Goal: Task Accomplishment & Management: Use online tool/utility

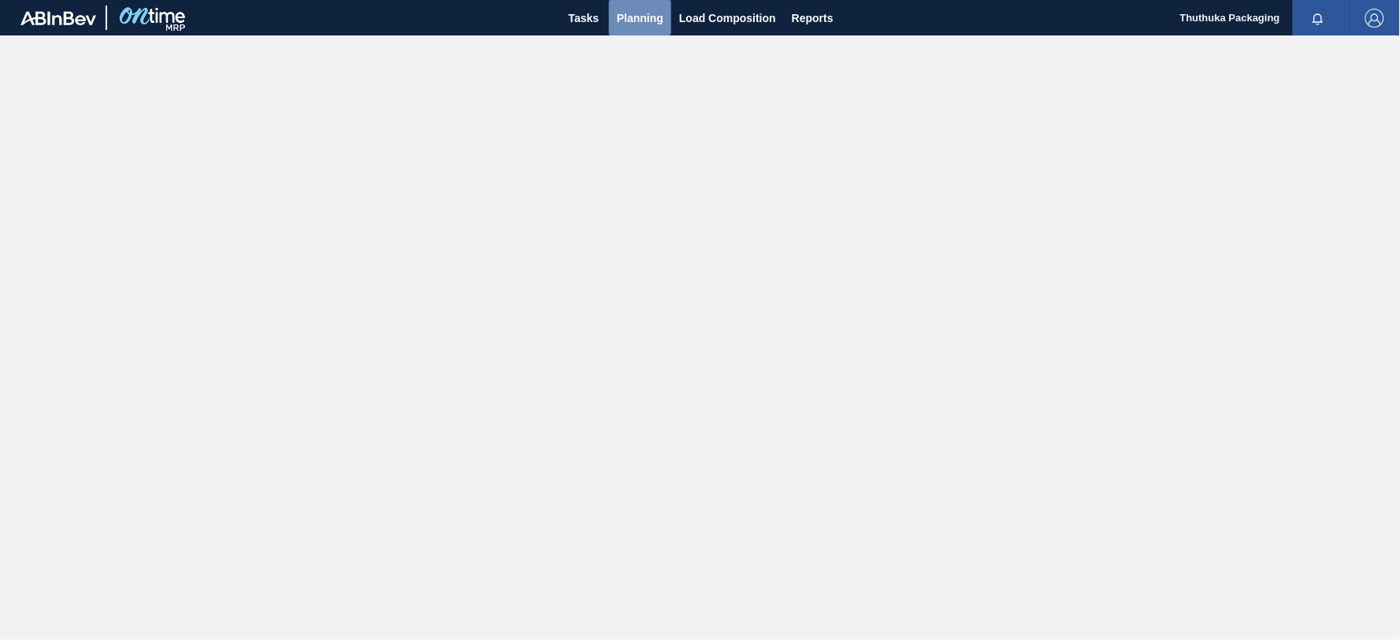
click at [634, 14] on span "Planning" at bounding box center [640, 18] width 46 height 19
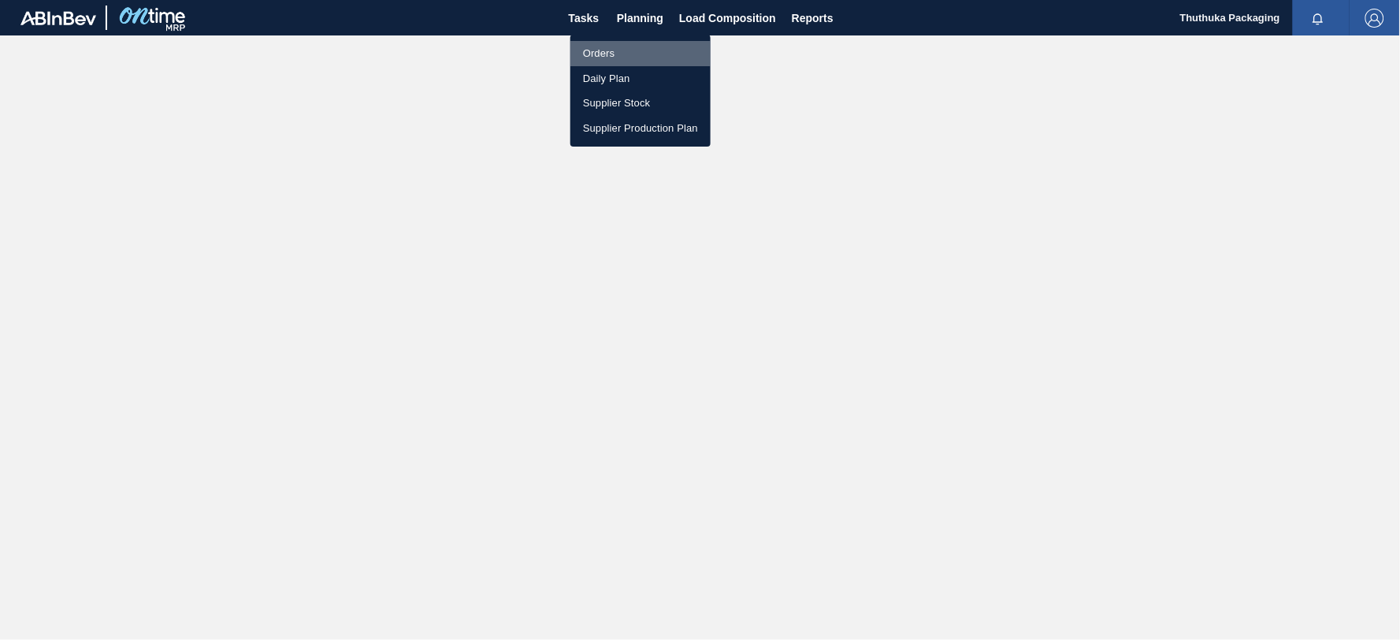
click at [612, 52] on li "Orders" at bounding box center [640, 53] width 140 height 25
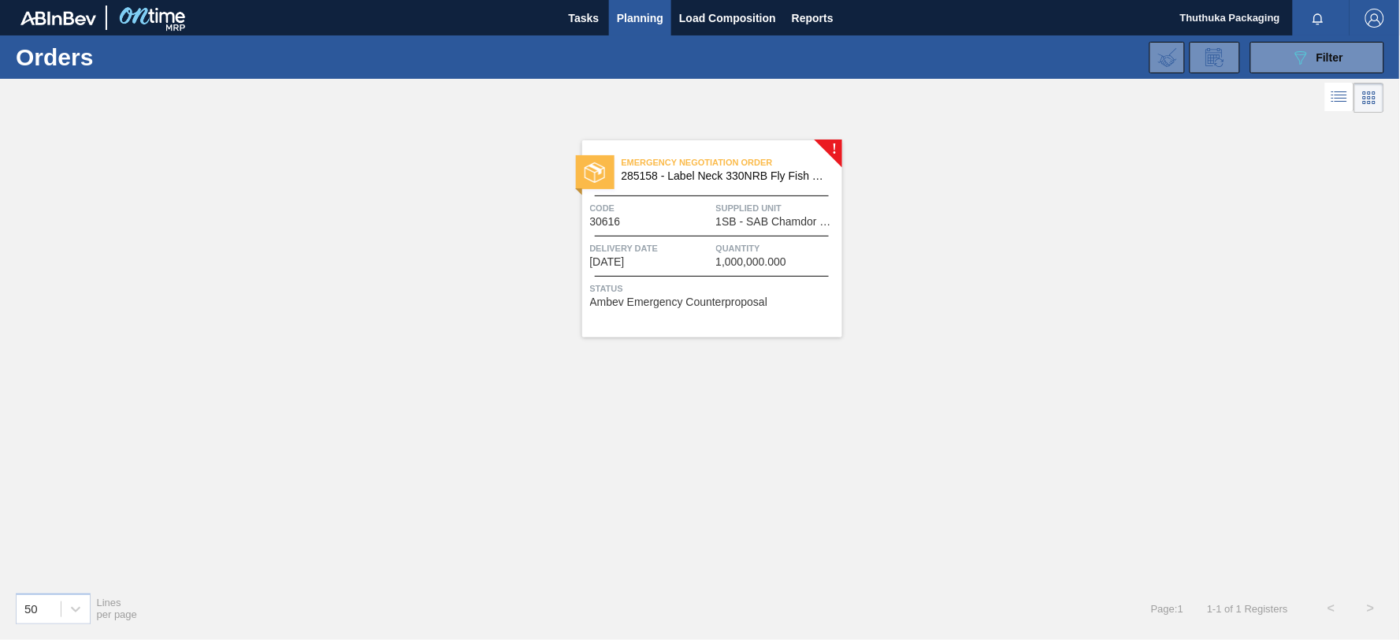
click at [745, 174] on span "285158 - Label Neck 330NRB Fly Fish Lemon PU" at bounding box center [726, 176] width 208 height 12
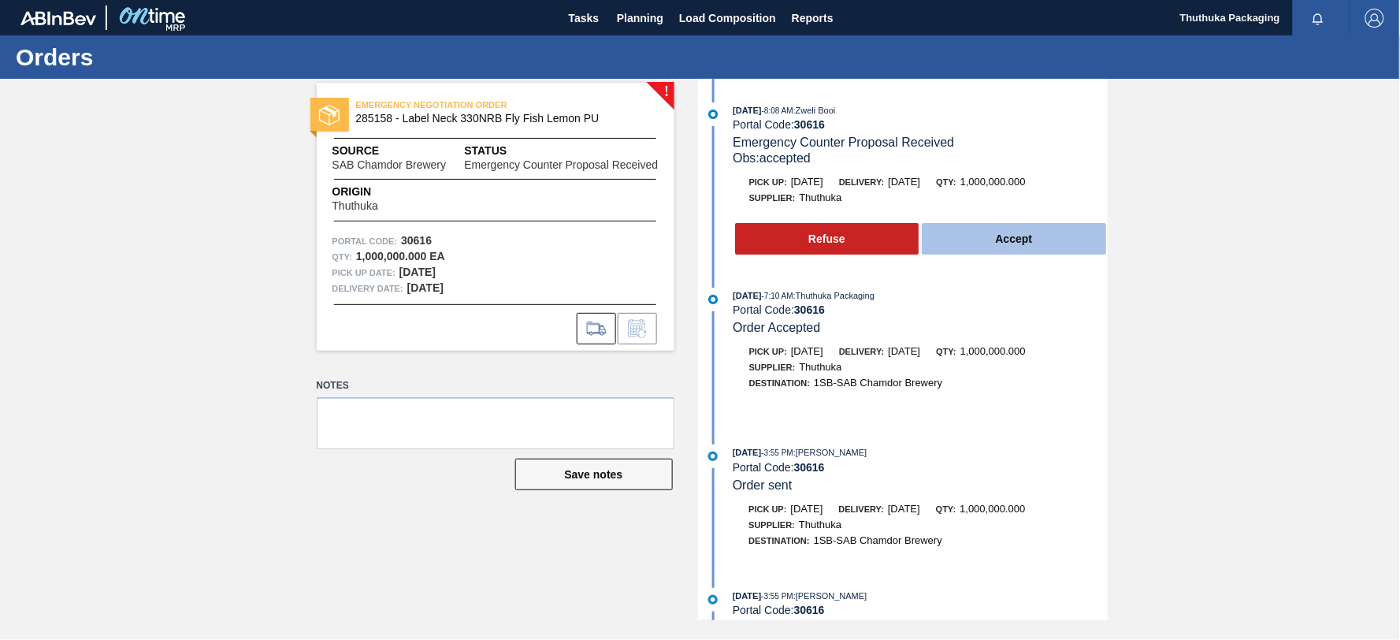
click at [999, 243] on button "Accept" at bounding box center [1014, 239] width 184 height 32
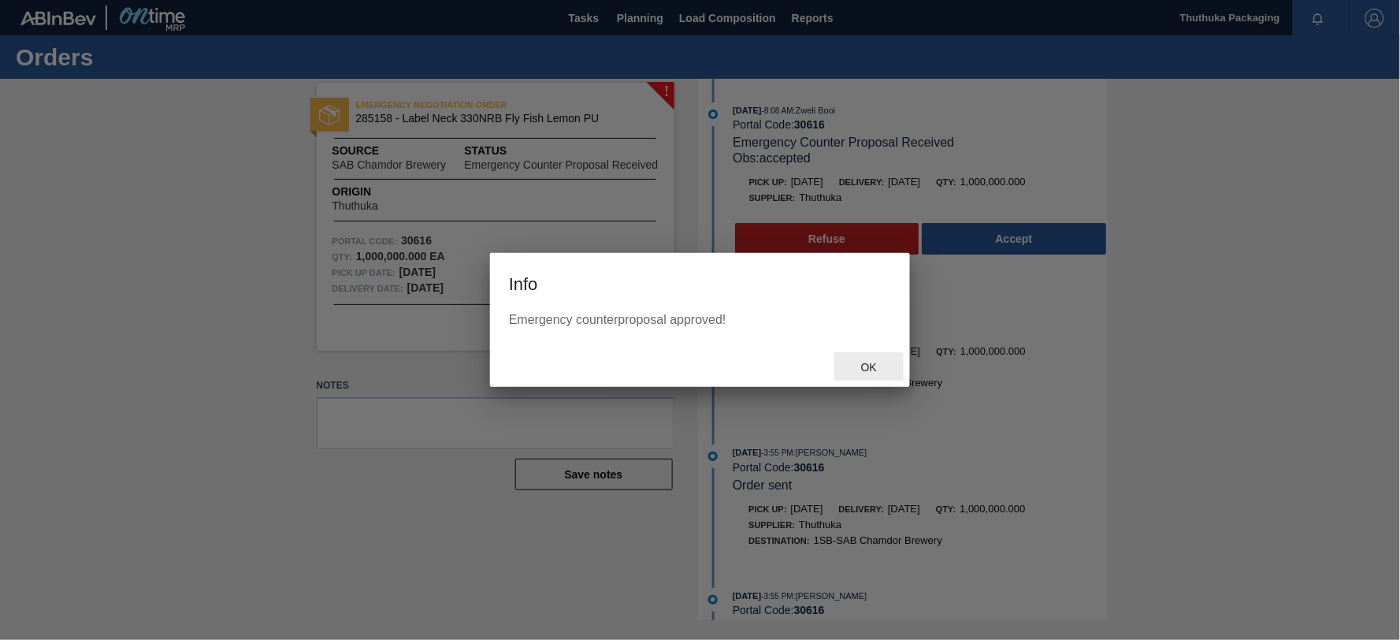
click at [876, 369] on span "Ok" at bounding box center [869, 367] width 41 height 13
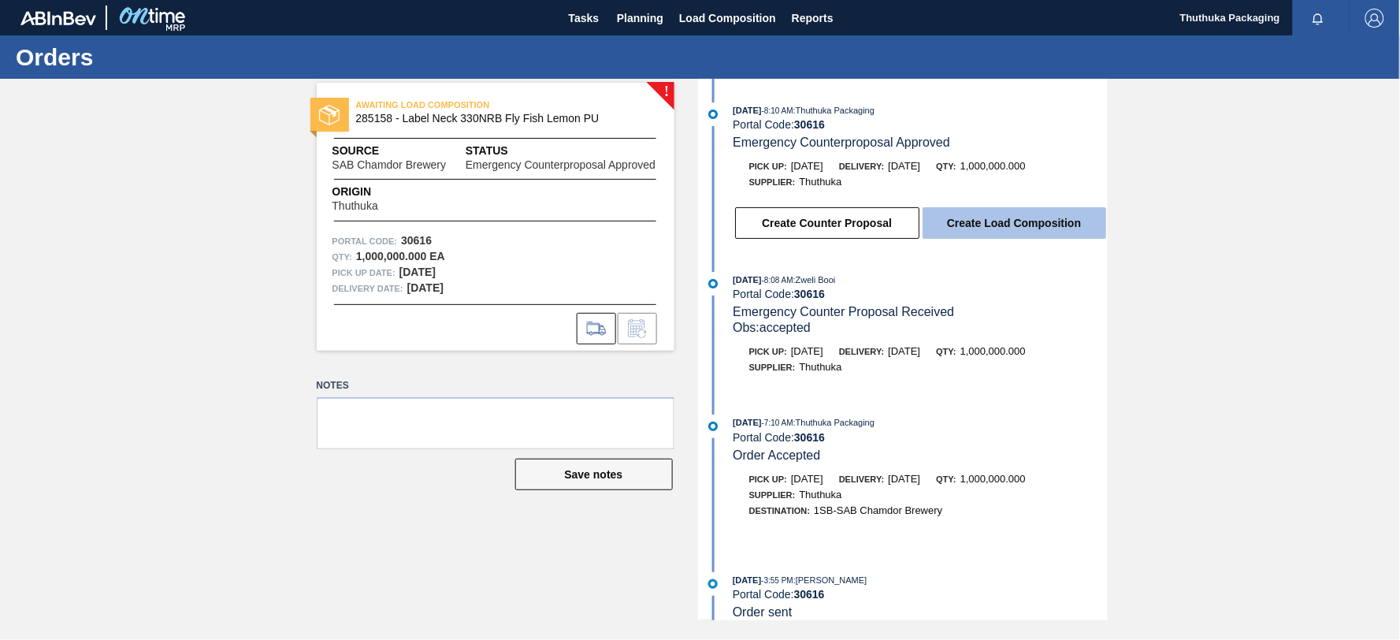
click at [989, 221] on button "Create Load Composition" at bounding box center [1015, 223] width 184 height 32
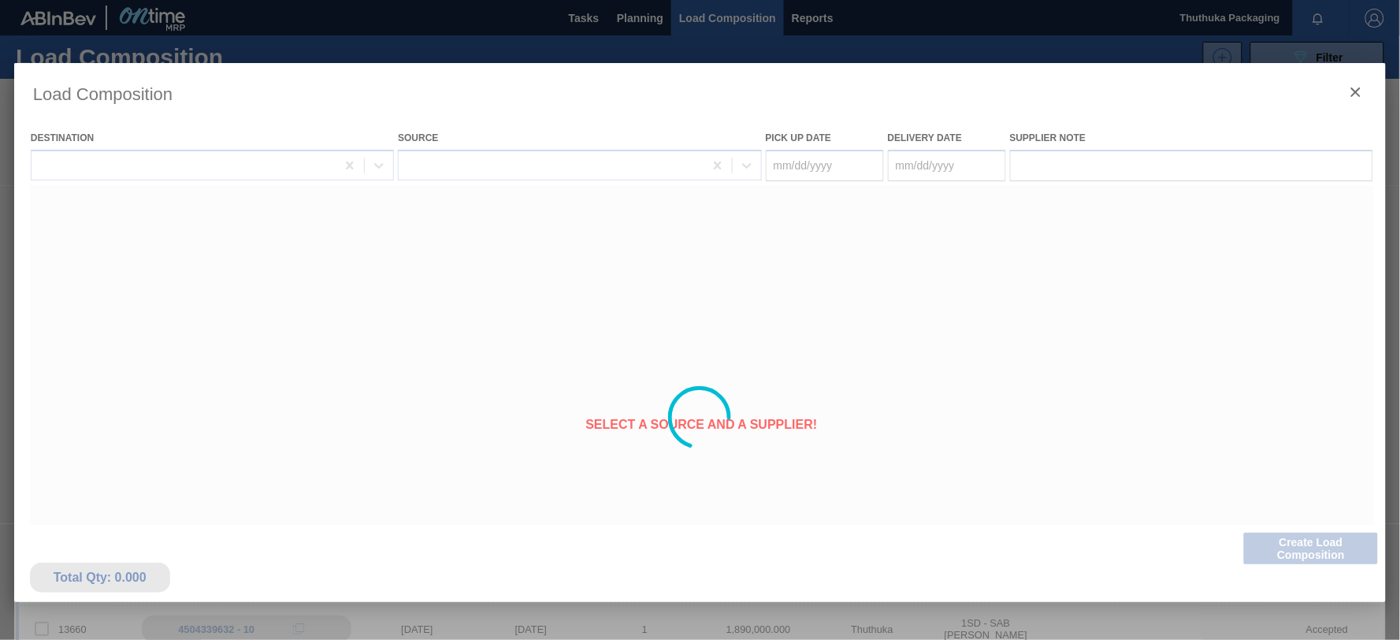
type Date "[DATE]"
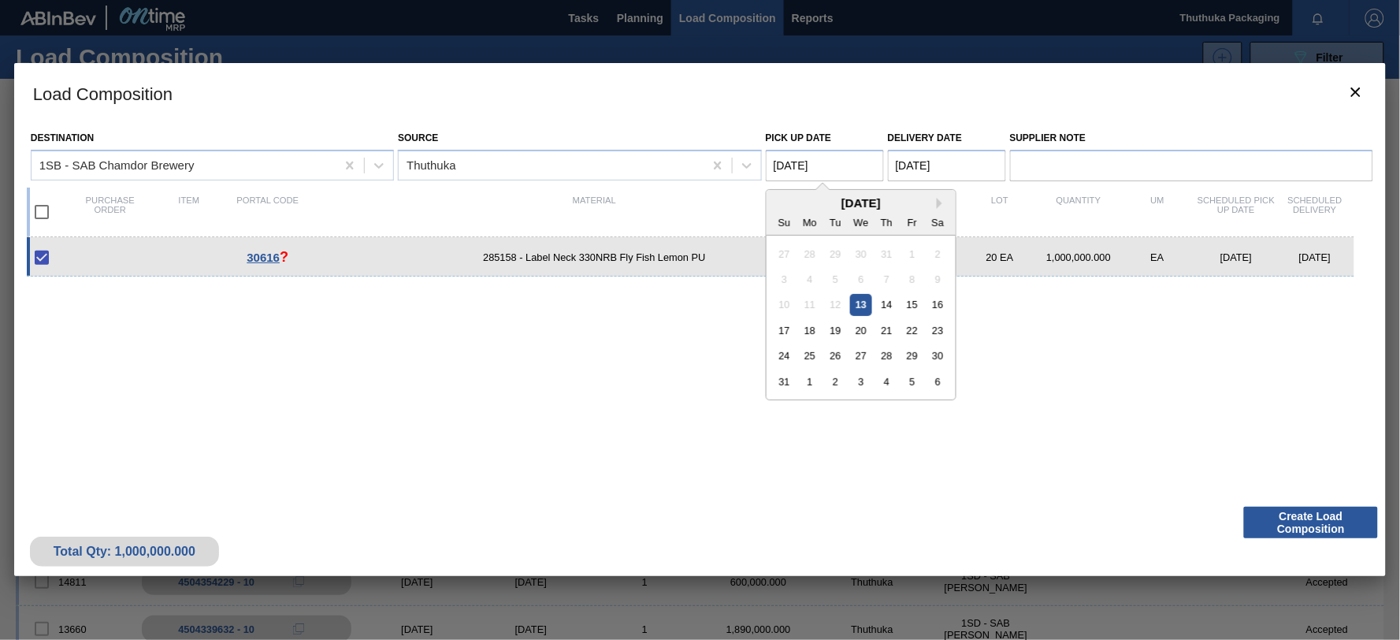
click at [841, 163] on Date "[DATE]" at bounding box center [825, 166] width 118 height 32
click at [861, 303] on div "13" at bounding box center [860, 304] width 21 height 21
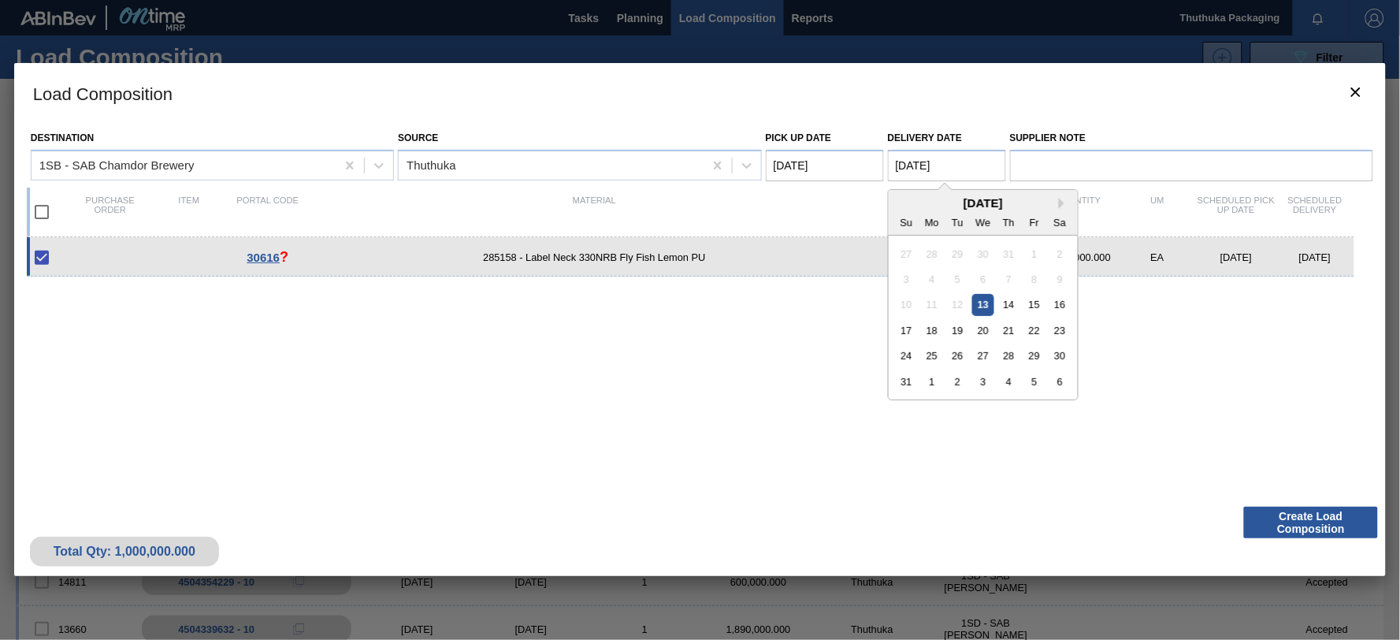
click at [967, 165] on Date "[DATE]" at bounding box center [947, 166] width 118 height 32
click at [1011, 304] on div "14" at bounding box center [1008, 304] width 21 height 21
type Date "[DATE]"
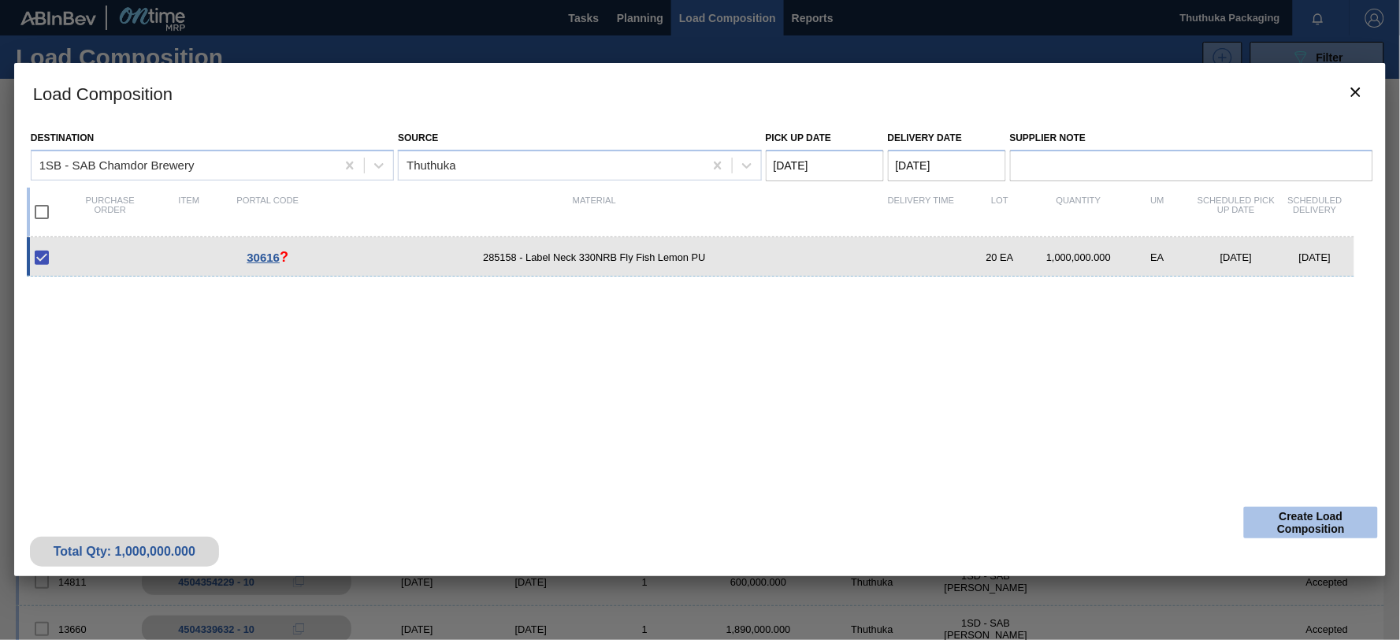
click at [1321, 529] on button "Create Load Composition" at bounding box center [1311, 523] width 134 height 32
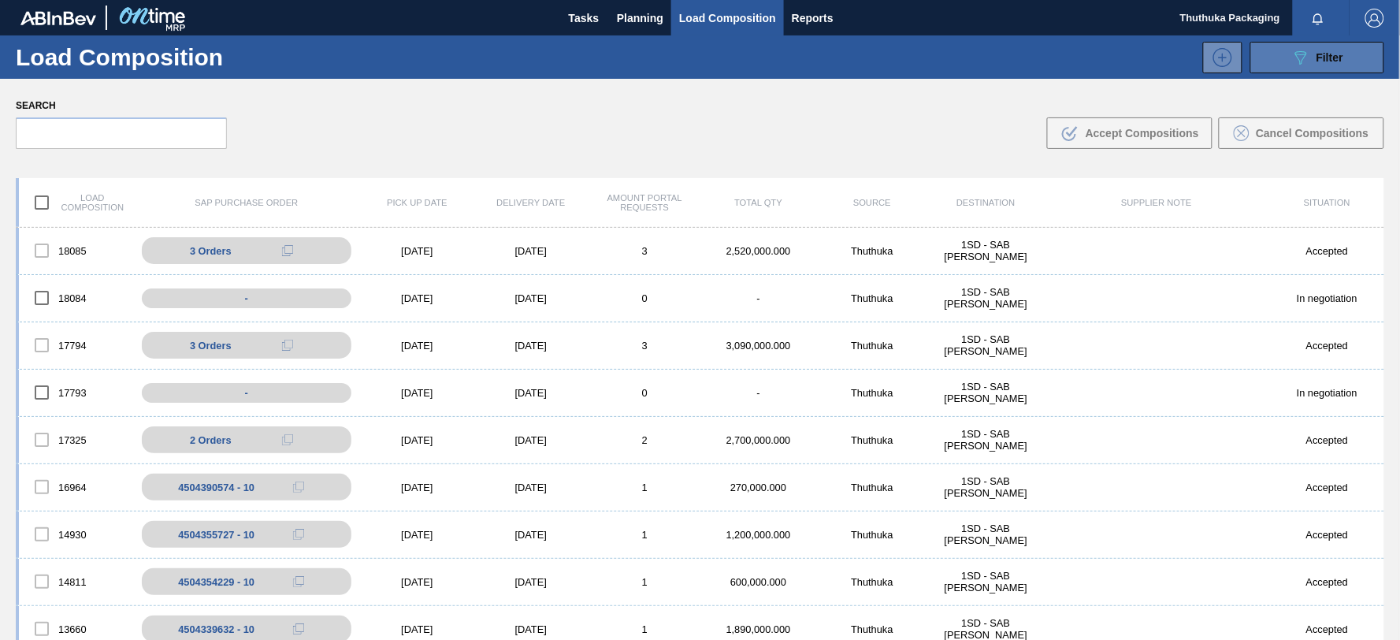
click at [1302, 58] on icon at bounding box center [1301, 57] width 12 height 13
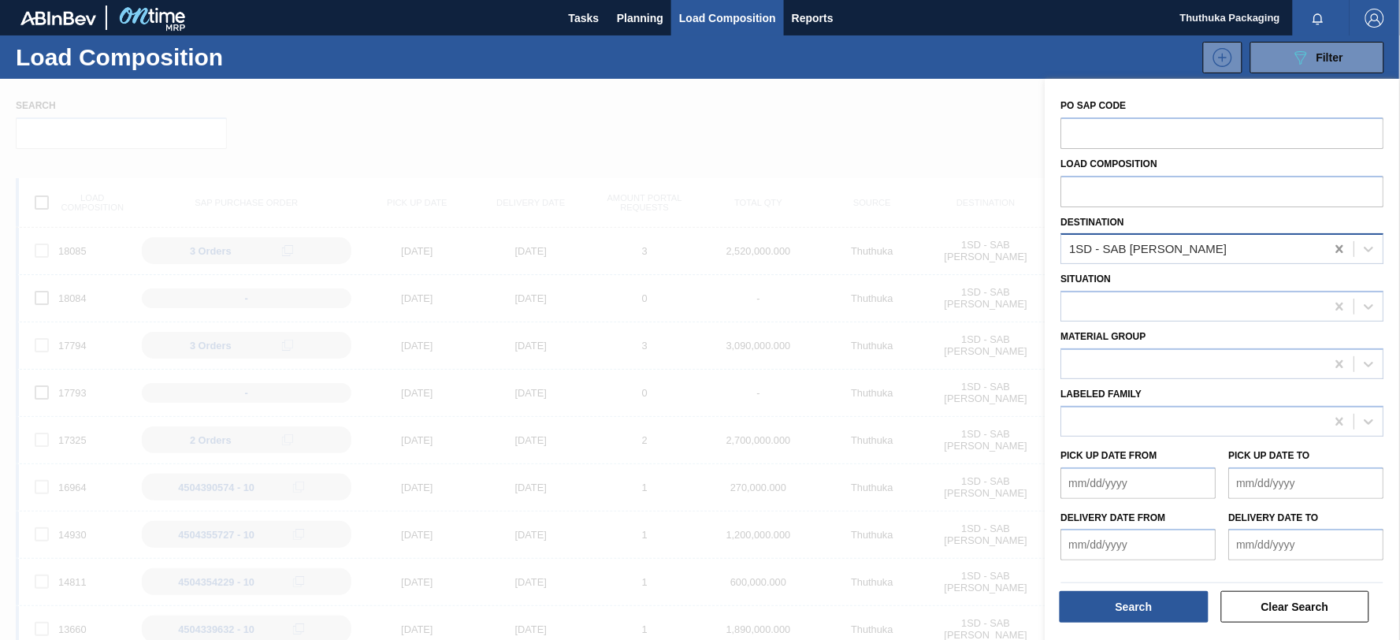
click at [1337, 251] on icon at bounding box center [1339, 249] width 7 height 8
click at [1372, 254] on icon at bounding box center [1369, 249] width 16 height 16
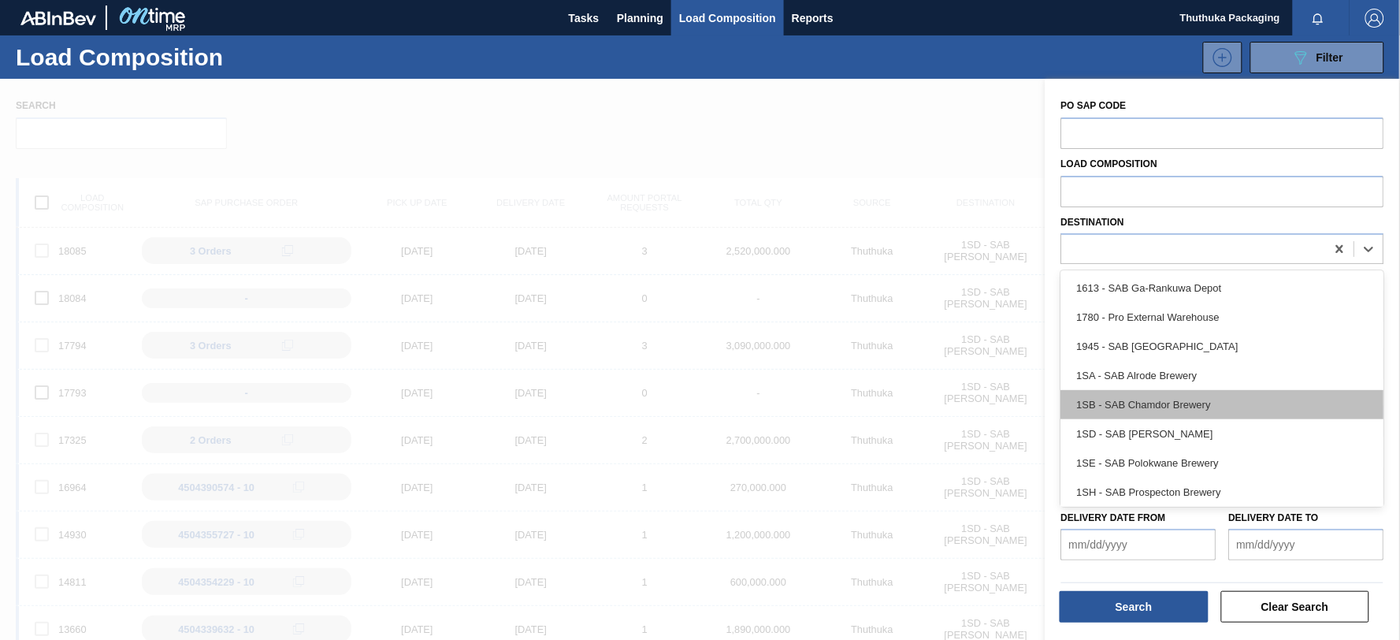
click at [1241, 414] on div "1SB - SAB Chamdor Brewery" at bounding box center [1222, 404] width 323 height 29
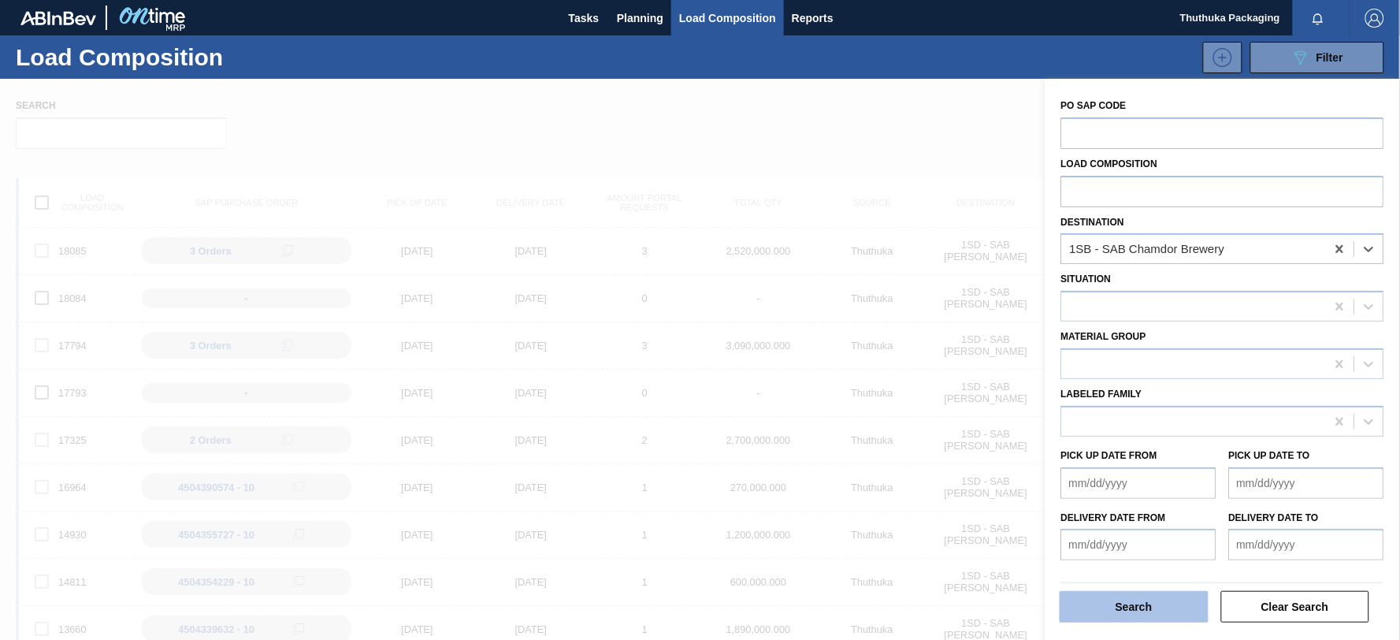
click at [1191, 618] on button "Search" at bounding box center [1134, 607] width 149 height 32
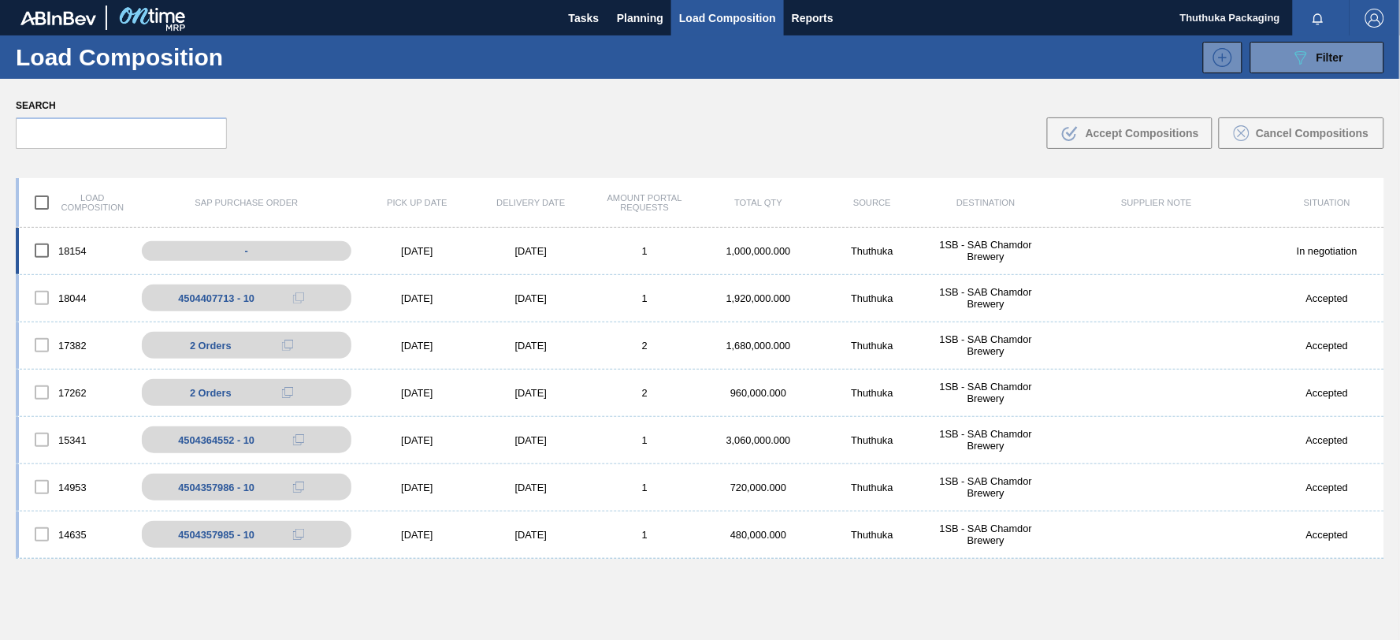
click at [878, 245] on div "Thuthuka" at bounding box center [871, 251] width 113 height 12
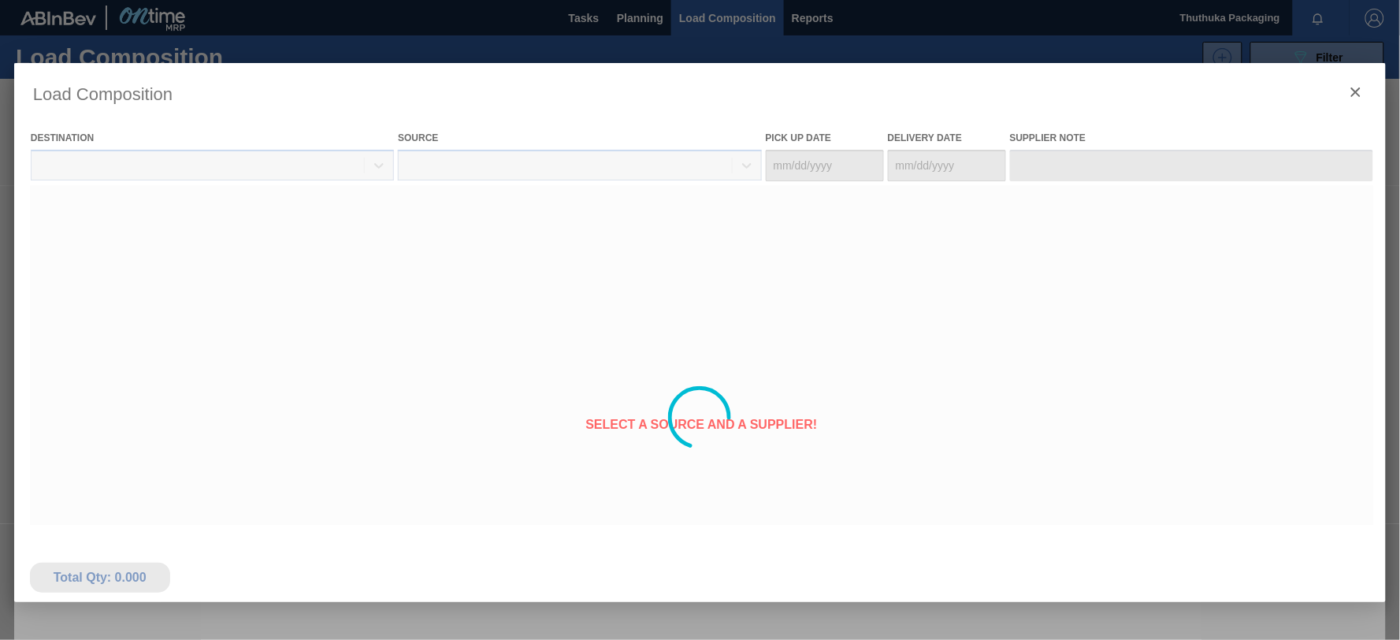
type Date "[DATE]"
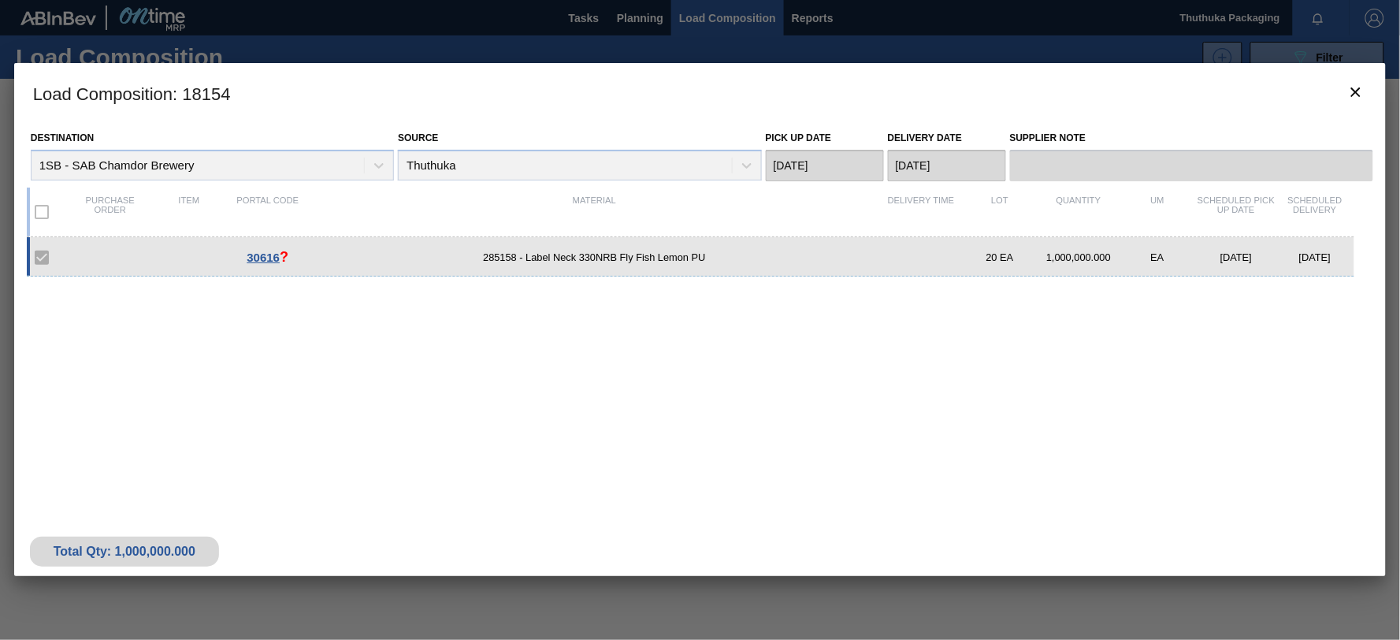
click at [39, 214] on label at bounding box center [41, 211] width 33 height 33
click at [1359, 83] on icon "botão de ícone" at bounding box center [1355, 92] width 19 height 19
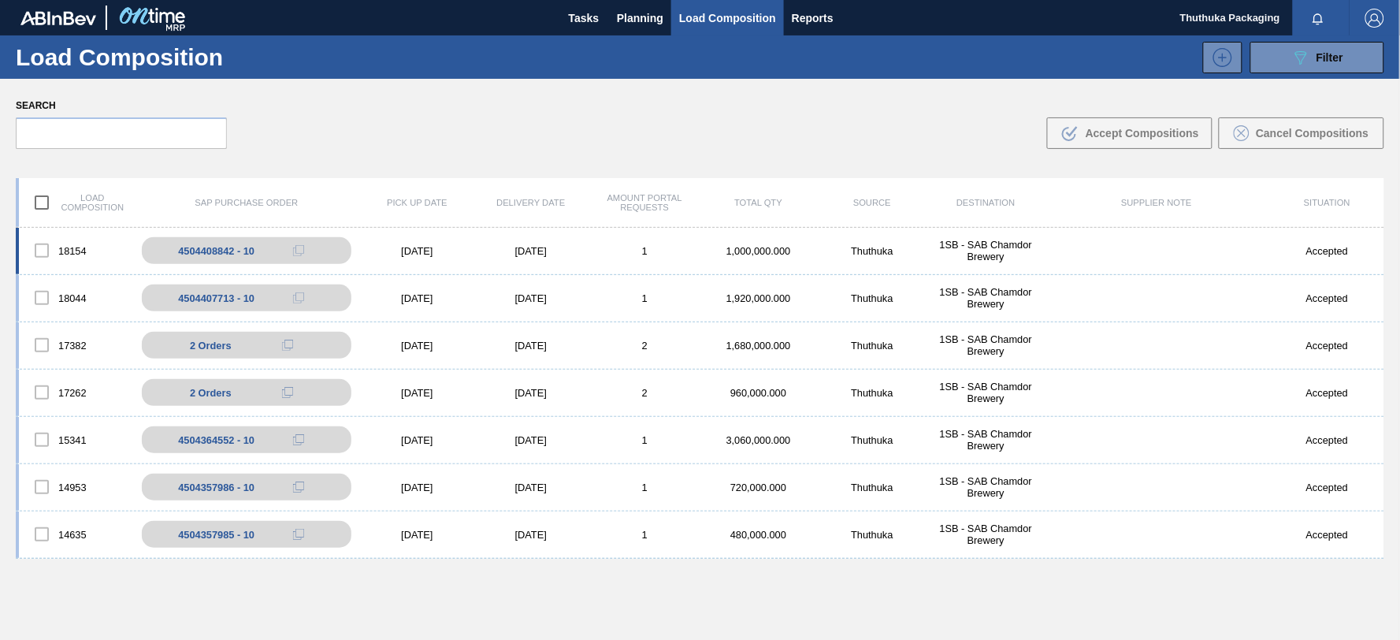
click at [978, 252] on div "1SB - SAB Chamdor Brewery" at bounding box center [985, 251] width 113 height 24
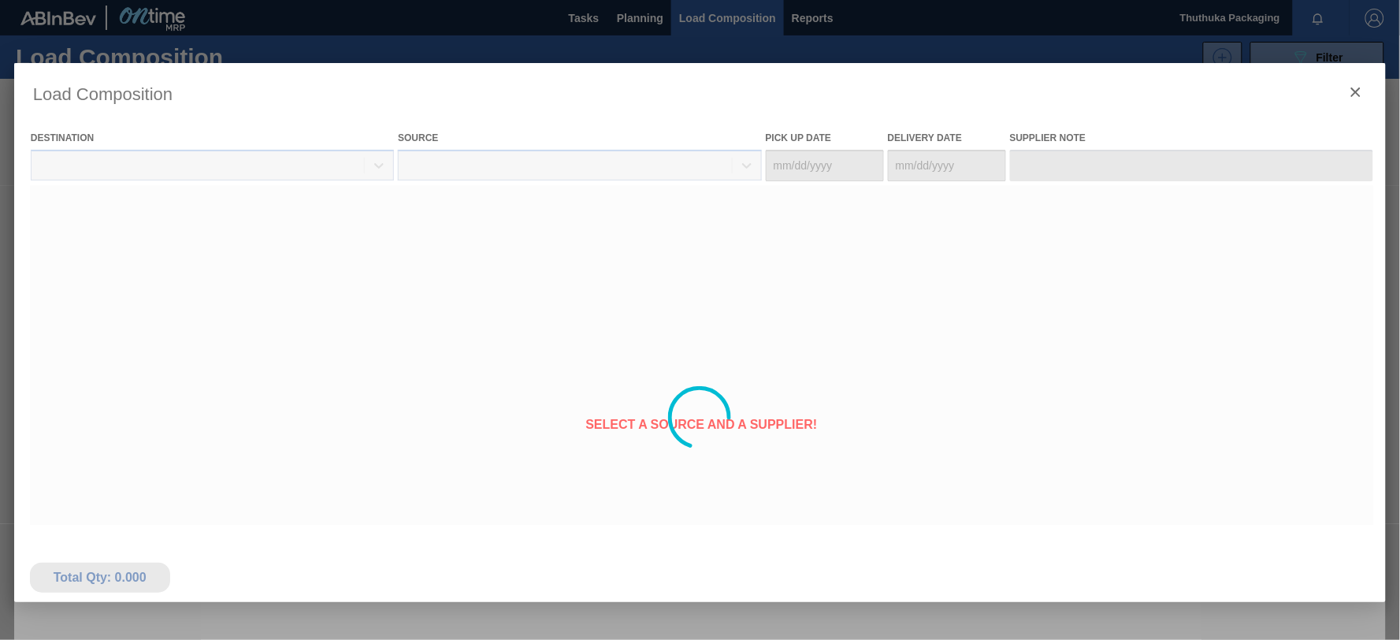
type Date "[DATE]"
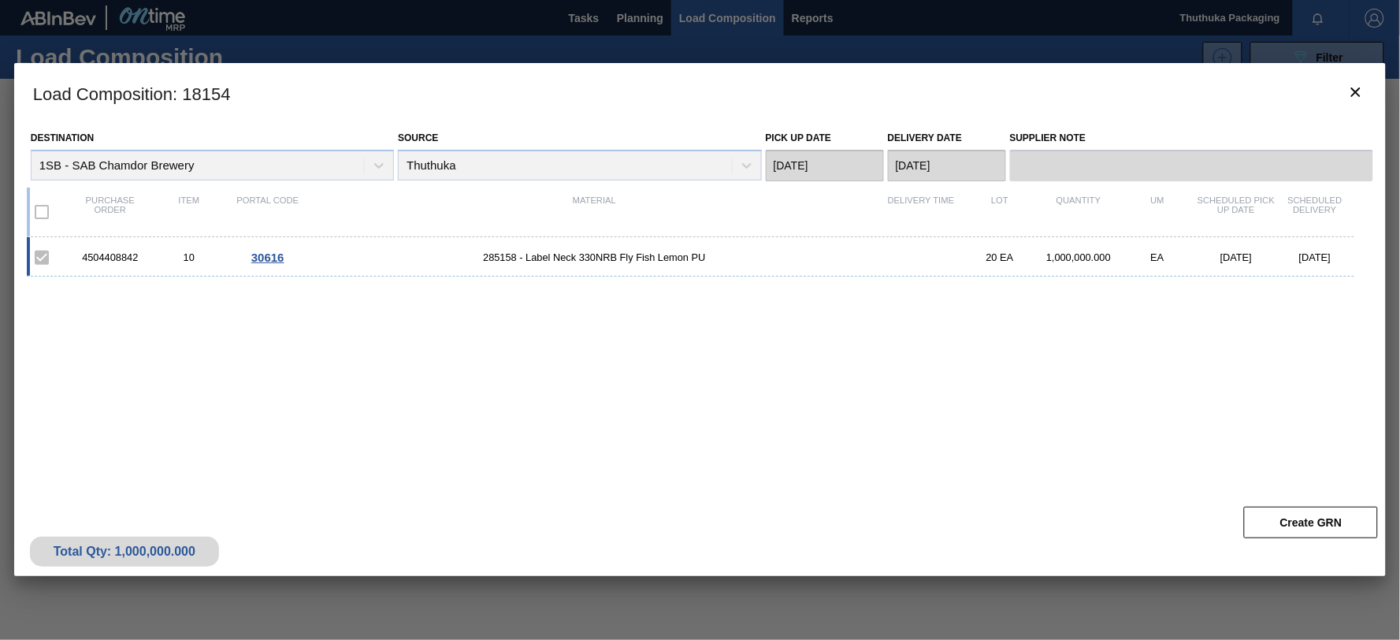
click at [815, 465] on div "4504408842 10 30616 285158 - Label Neck 330NRB Fly Fish Lemon PU 20 EA 1,000,00…" at bounding box center [697, 358] width 1340 height 243
click at [99, 258] on div "4504408842" at bounding box center [110, 257] width 79 height 12
copy div "4504408842"
click at [494, 255] on span "285158 - Label Neck 330NRB Fly Fish Lemon PU" at bounding box center [594, 257] width 574 height 12
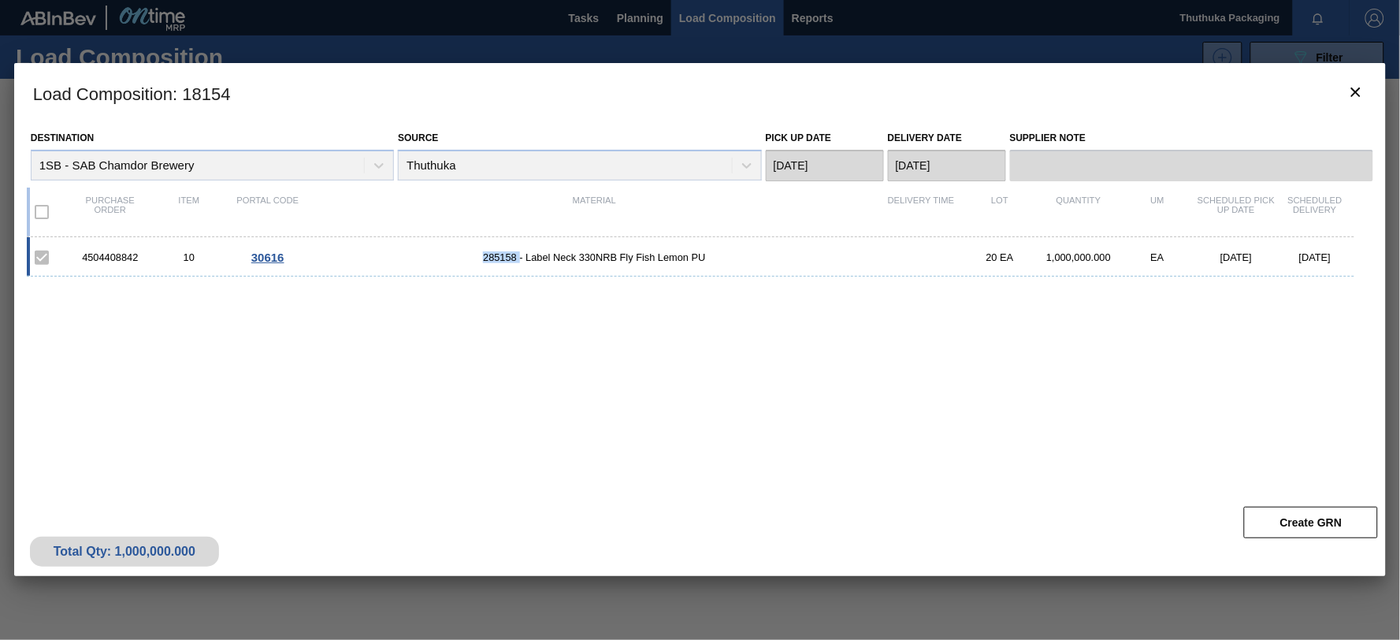
click at [494, 255] on span "285158 - Label Neck 330NRB Fly Fish Lemon PU" at bounding box center [594, 257] width 574 height 12
copy span "285158"
click at [1356, 91] on icon "botão de ícone" at bounding box center [1355, 91] width 9 height 9
